Goal: Find specific page/section: Find specific page/section

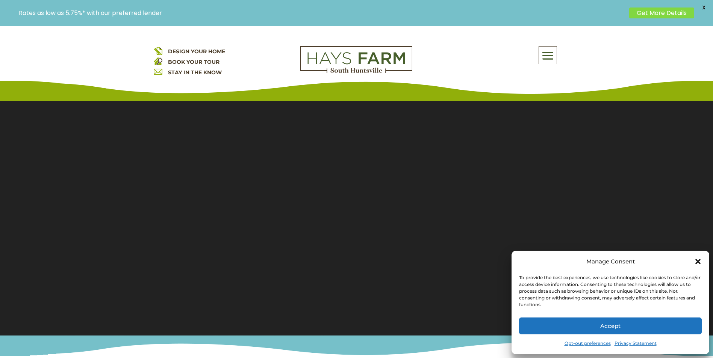
click at [610, 324] on button "Accept" at bounding box center [610, 326] width 183 height 17
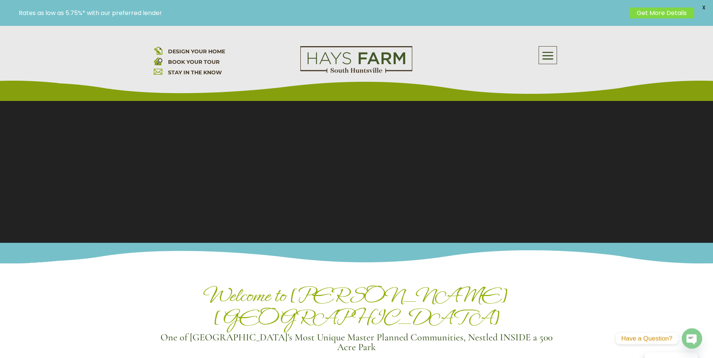
scroll to position [113, 0]
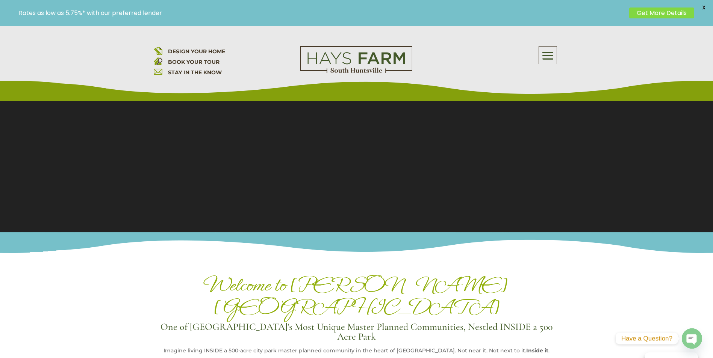
click at [550, 50] on span at bounding box center [548, 55] width 18 height 17
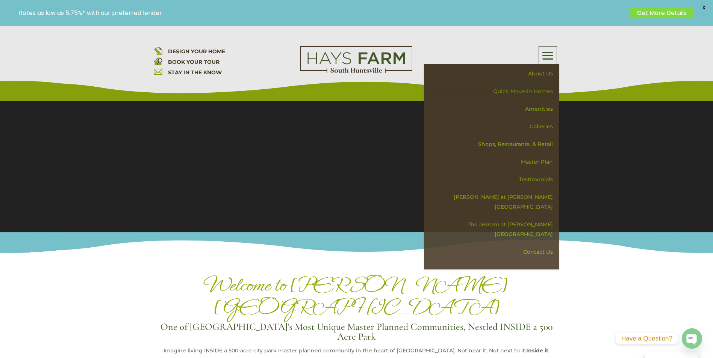
click at [542, 89] on link "Quick Move-in Homes" at bounding box center [494, 92] width 130 height 18
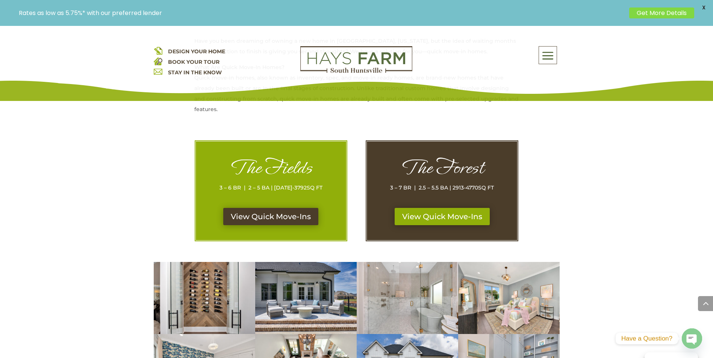
scroll to position [338, 0]
click at [277, 217] on link "View Quick Move-Ins" at bounding box center [271, 217] width 100 height 17
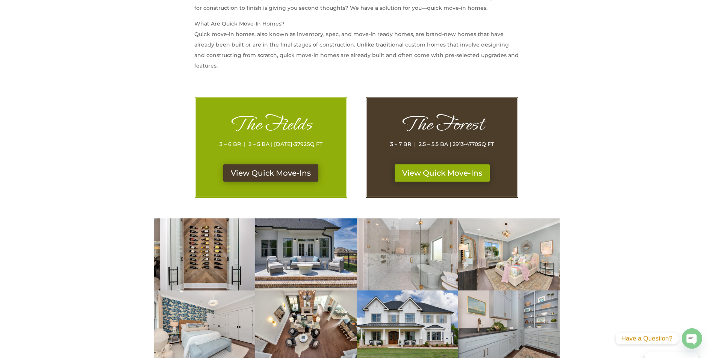
scroll to position [338, 0]
